Goal: Navigation & Orientation: Find specific page/section

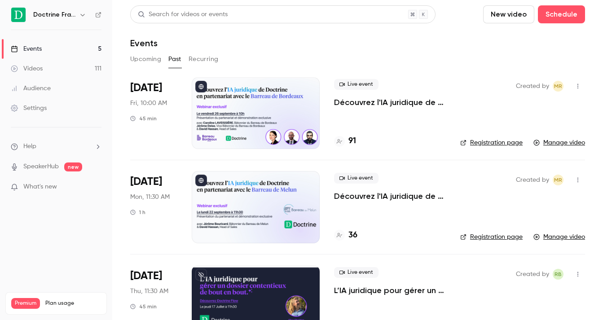
click at [68, 13] on h6 "Doctrine France" at bounding box center [54, 14] width 42 height 9
click at [78, 14] on button "button" at bounding box center [82, 14] width 11 height 11
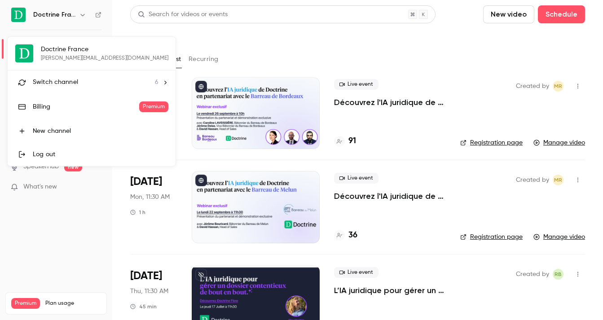
click at [78, 14] on div at bounding box center [301, 160] width 603 height 320
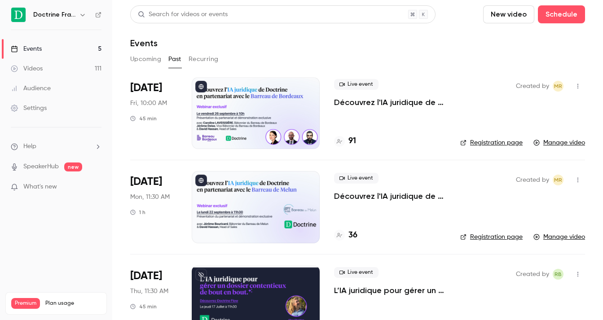
click at [83, 15] on icon "button" at bounding box center [82, 14] width 7 height 7
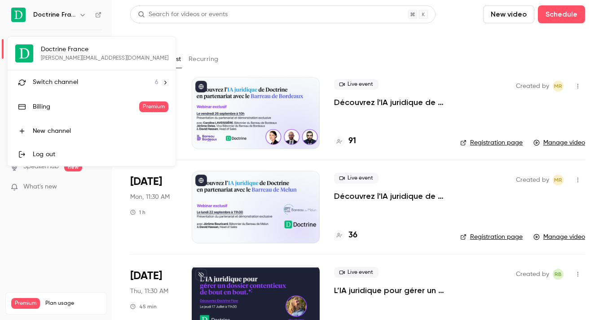
click at [107, 77] on li "Switch channel 6" at bounding box center [92, 83] width 168 height 24
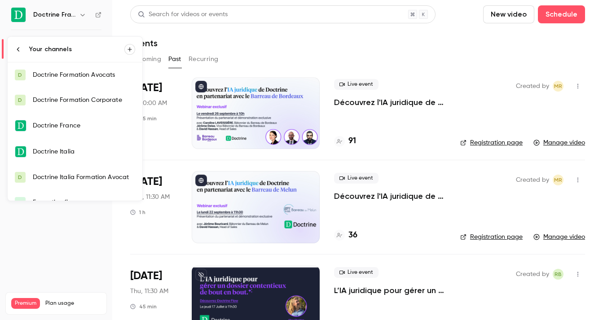
scroll to position [14, 0]
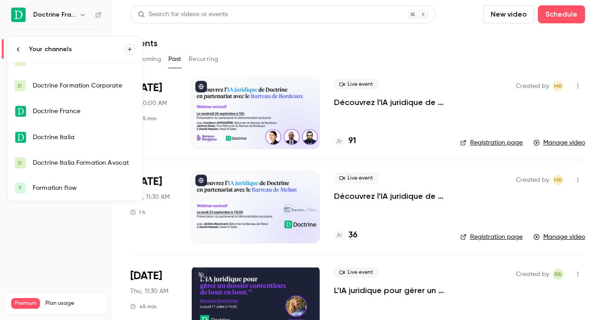
click at [70, 186] on div "Formation flow" at bounding box center [84, 188] width 102 height 9
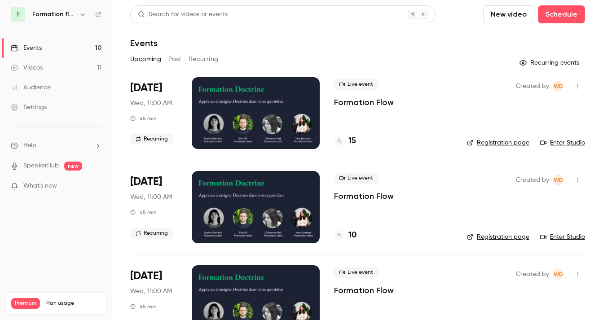
click at [279, 110] on div at bounding box center [256, 113] width 128 height 72
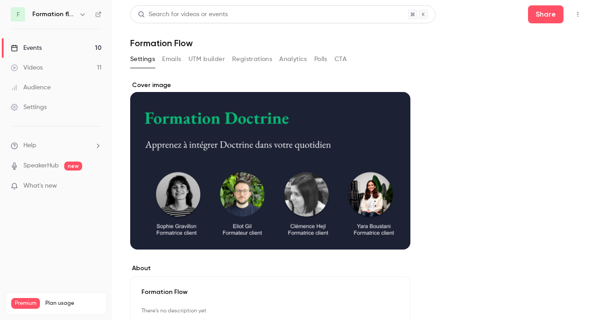
click at [582, 14] on button "button" at bounding box center [578, 14] width 14 height 14
click at [516, 60] on div "Invite to Studio" at bounding box center [543, 60] width 68 height 9
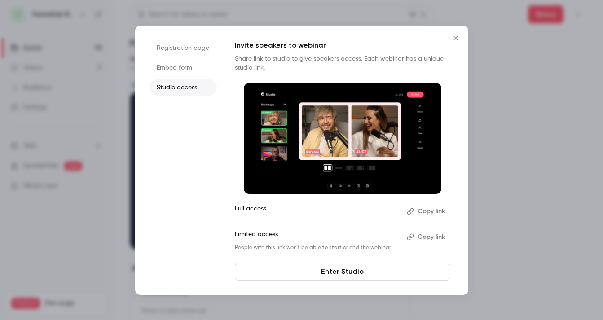
click at [191, 48] on li "Registration page" at bounding box center [183, 48] width 67 height 16
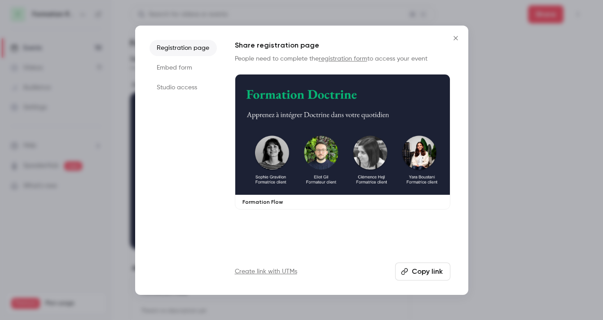
click at [458, 35] on icon "Close" at bounding box center [455, 38] width 11 height 7
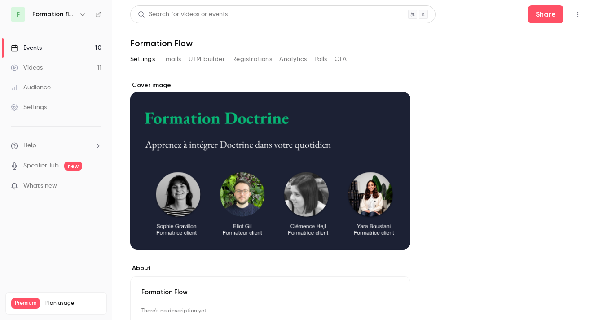
click at [67, 22] on nav "F Formation flow Events 10 Videos 11 Audience Settings Help SpeakerHub new What…" at bounding box center [56, 160] width 112 height 320
click at [159, 56] on div "Settings Emails UTM builder Registrations Analytics Polls CTA" at bounding box center [238, 59] width 216 height 14
click at [170, 57] on button "Emails" at bounding box center [171, 59] width 19 height 14
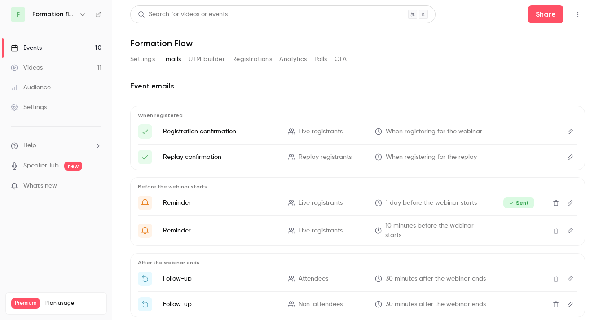
click at [146, 60] on button "Settings" at bounding box center [142, 59] width 25 height 14
click at [58, 14] on h6 "Formation flow" at bounding box center [53, 14] width 43 height 9
click at [78, 14] on button "button" at bounding box center [82, 14] width 11 height 11
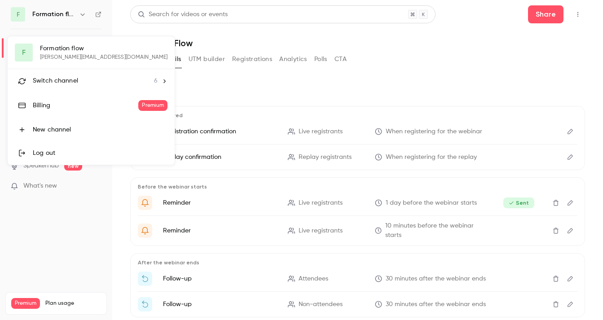
click at [52, 80] on span "Switch channel" at bounding box center [55, 80] width 45 height 9
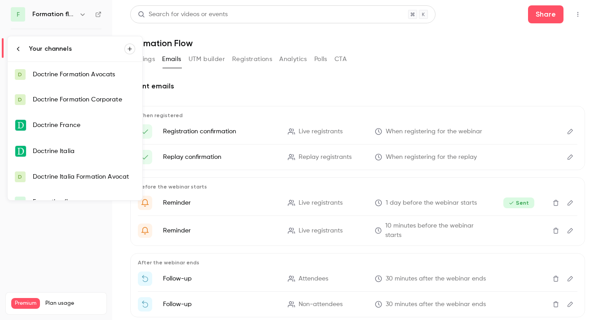
click at [52, 101] on div "Doctrine Formation Corporate" at bounding box center [84, 99] width 102 height 9
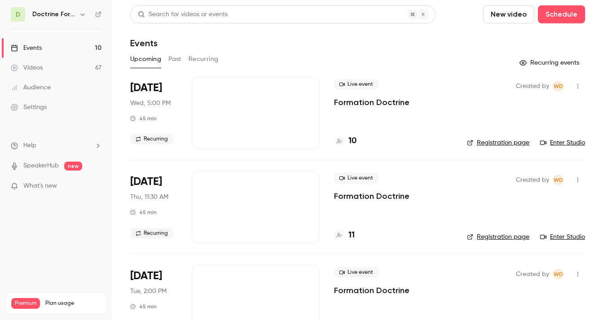
click at [79, 15] on icon "button" at bounding box center [82, 14] width 7 height 7
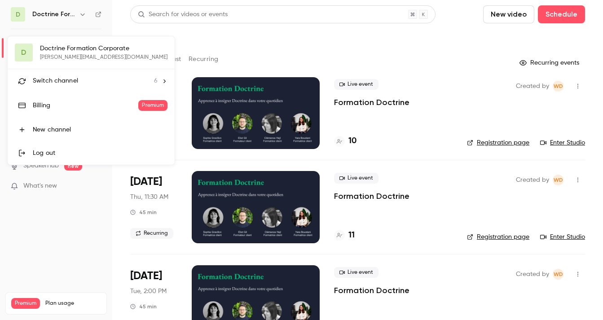
click at [67, 85] on span "Switch channel" at bounding box center [55, 80] width 45 height 9
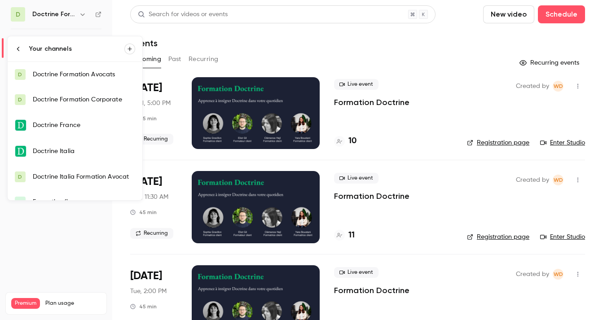
click at [90, 78] on div "Doctrine Formation Avocats" at bounding box center [84, 74] width 102 height 9
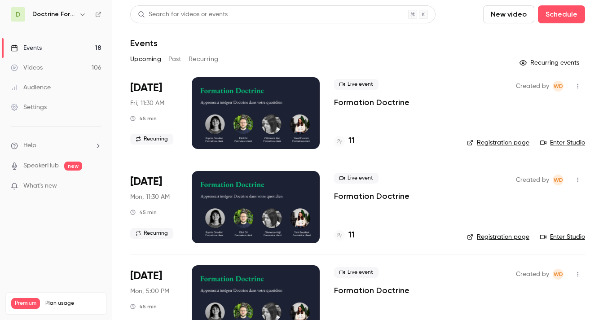
click at [485, 144] on link "Registration page" at bounding box center [498, 142] width 62 height 9
click at [62, 13] on h6 "Doctrine Formation Avocats" at bounding box center [53, 14] width 43 height 9
click at [75, 16] on div "Doctrine Formation Avocats" at bounding box center [60, 14] width 56 height 11
click at [88, 13] on button "button" at bounding box center [82, 14] width 11 height 11
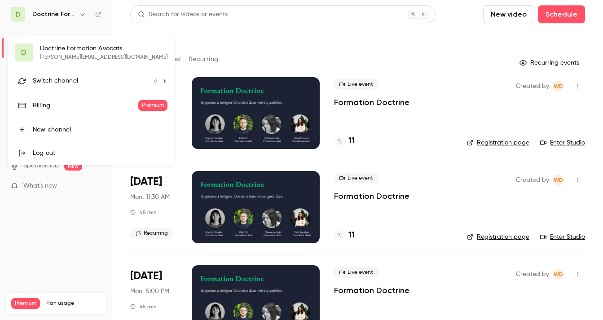
click at [89, 74] on li "Switch channel 6" at bounding box center [91, 81] width 167 height 24
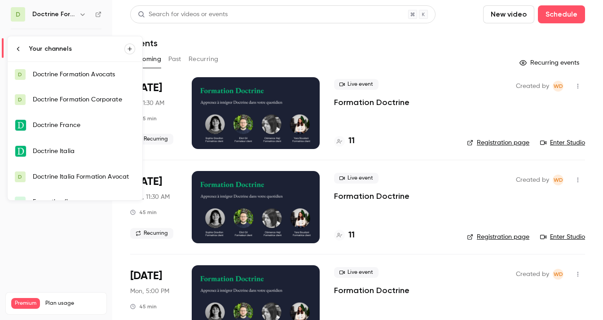
scroll to position [14, 0]
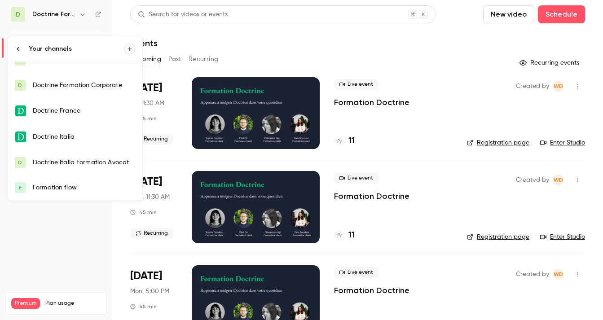
click at [67, 180] on link "F Formation flow" at bounding box center [75, 187] width 135 height 25
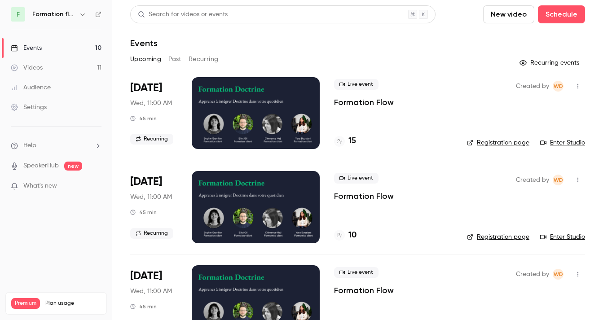
click at [518, 146] on link "Registration page" at bounding box center [498, 142] width 62 height 9
